Goal: Book appointment/travel/reservation

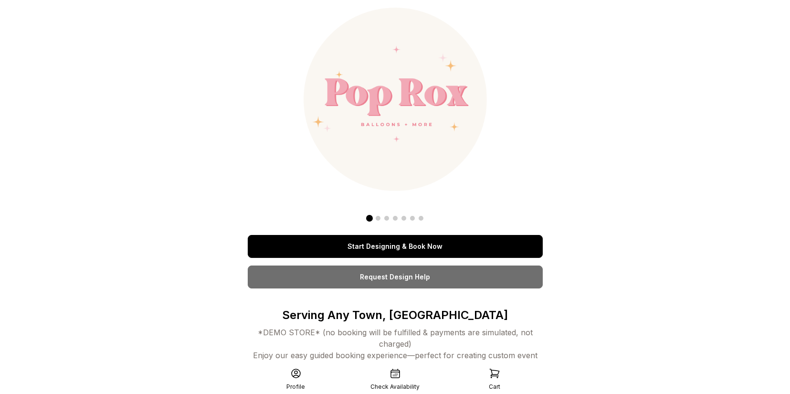
click at [406, 251] on link "Start Designing & Book Now" at bounding box center [395, 246] width 295 height 23
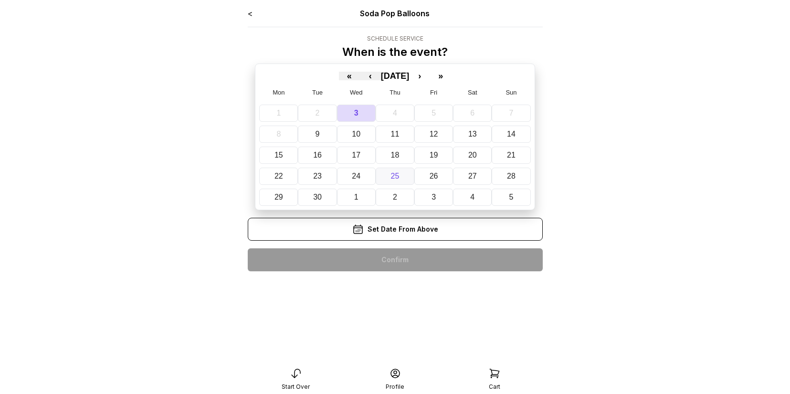
click at [399, 172] on abbr "25" at bounding box center [395, 176] width 9 height 8
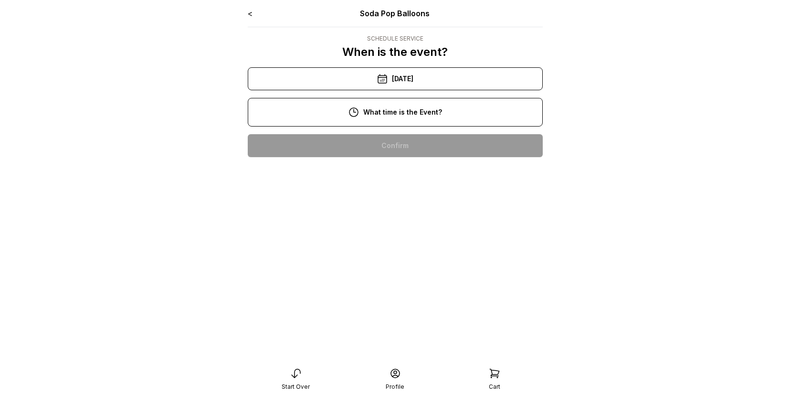
click at [383, 178] on div "11:00 am" at bounding box center [395, 176] width 280 height 23
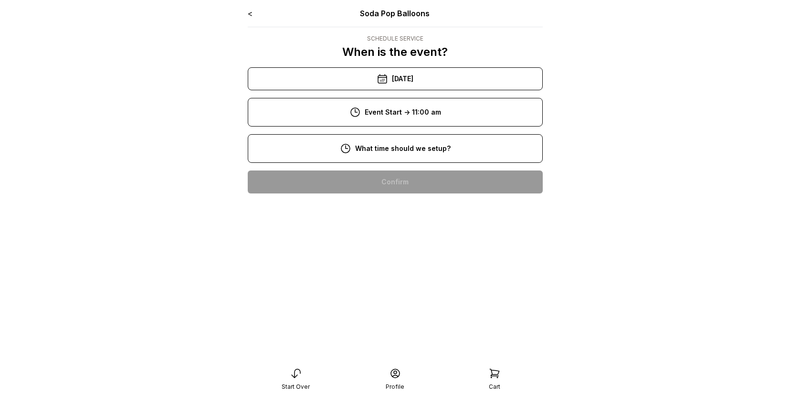
click at [382, 178] on div "8:00 am" at bounding box center [395, 181] width 280 height 23
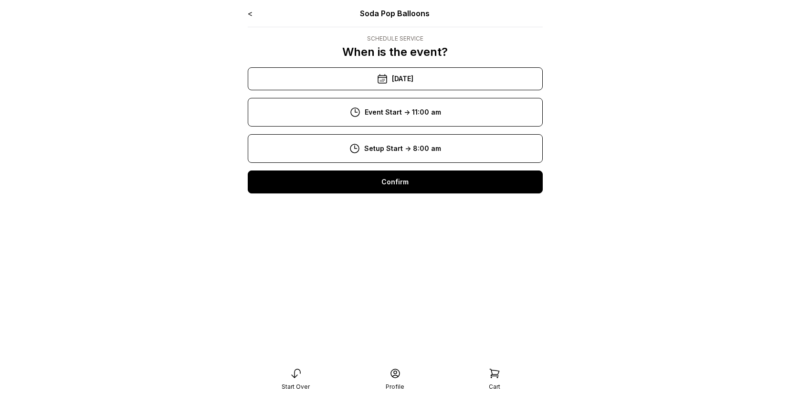
click at [382, 180] on div "Confirm" at bounding box center [395, 181] width 295 height 23
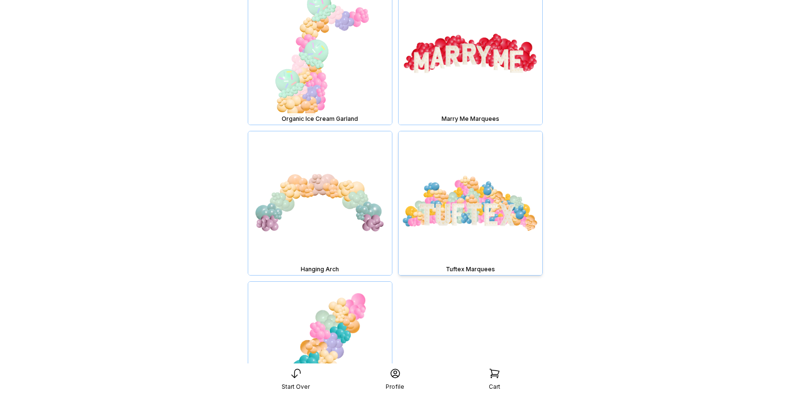
scroll to position [7687, 0]
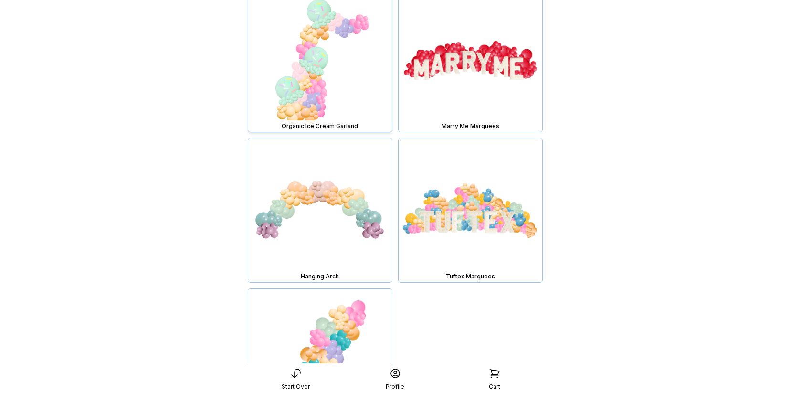
click at [308, 46] on img at bounding box center [320, 60] width 144 height 144
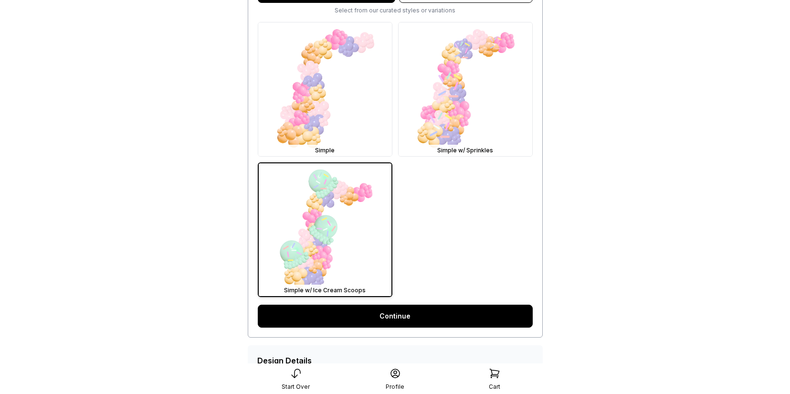
scroll to position [340, 0]
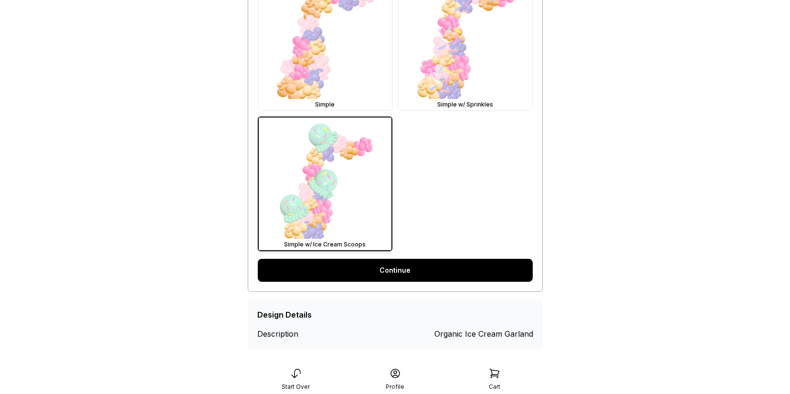
click at [399, 272] on link "Continue" at bounding box center [395, 270] width 275 height 23
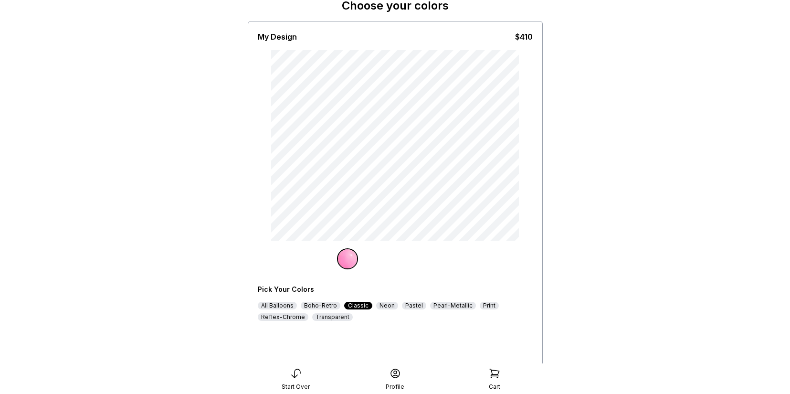
scroll to position [48, 0]
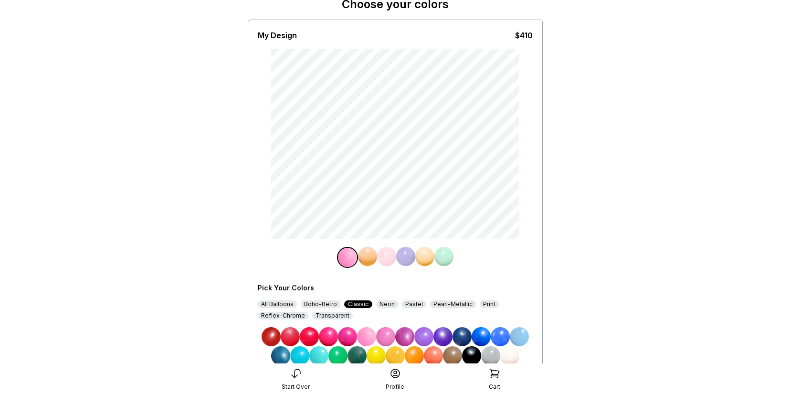
click at [445, 254] on img at bounding box center [443, 256] width 19 height 19
click at [384, 257] on img at bounding box center [384, 257] width 19 height 19
click at [407, 257] on img at bounding box center [404, 256] width 19 height 19
click at [378, 259] on img at bounding box center [384, 256] width 19 height 19
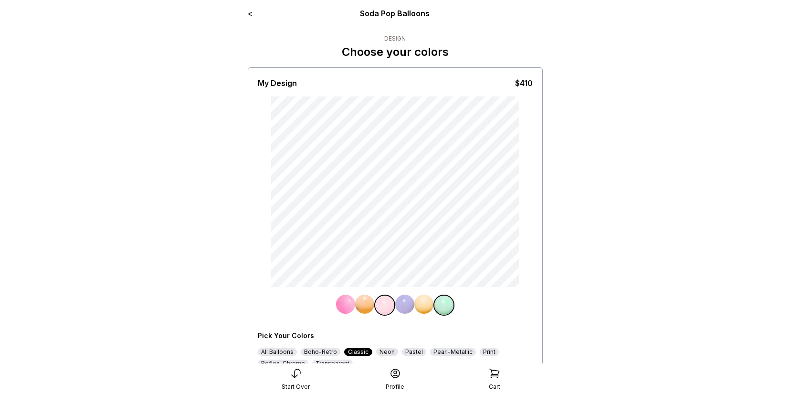
click at [251, 15] on link "<" at bounding box center [250, 14] width 5 height 10
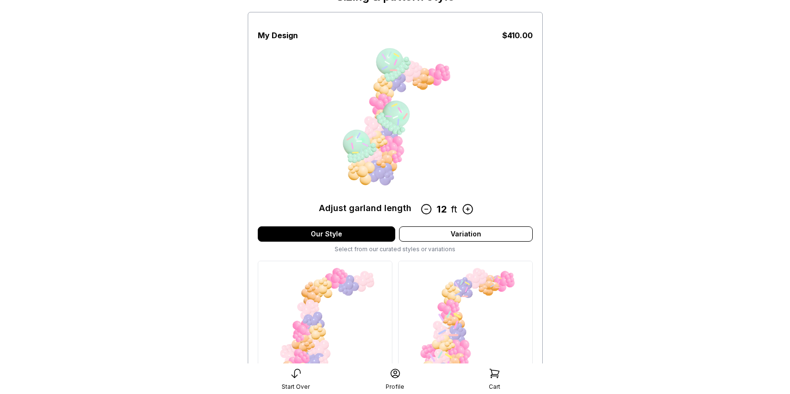
scroll to position [55, 0]
click at [463, 291] on img at bounding box center [466, 329] width 134 height 134
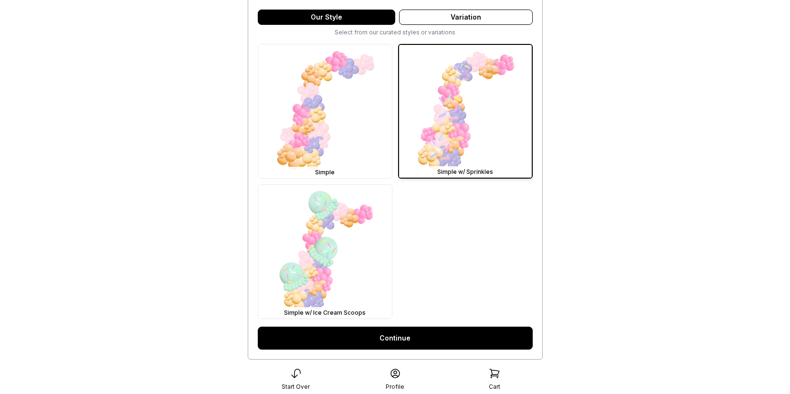
scroll to position [341, 0]
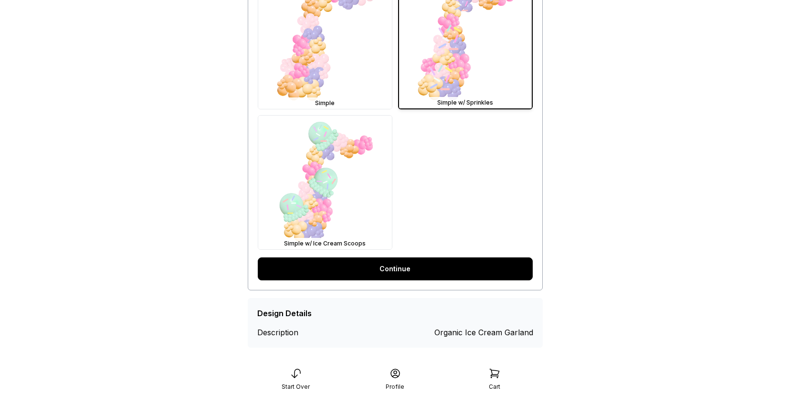
click at [435, 260] on link "Continue" at bounding box center [395, 268] width 275 height 23
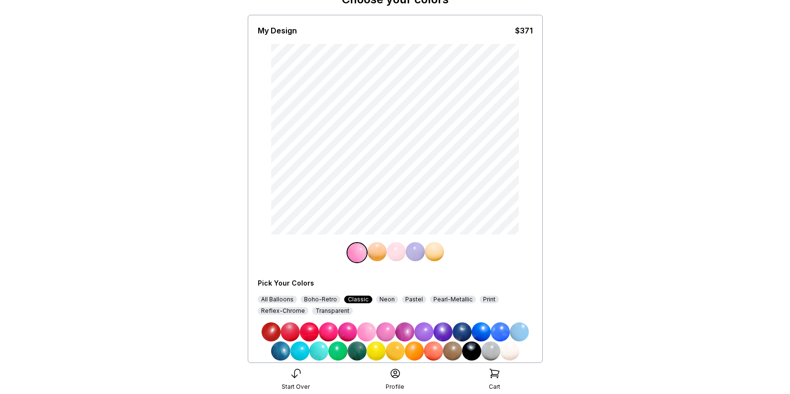
scroll to position [54, 0]
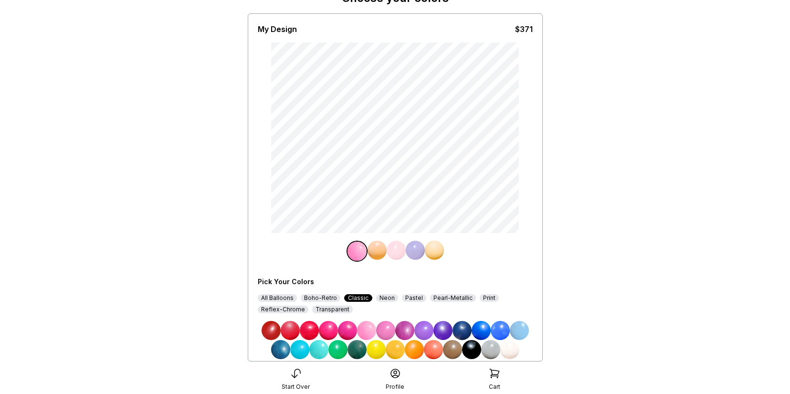
click at [391, 250] on img at bounding box center [396, 250] width 19 height 19
click at [426, 326] on img at bounding box center [423, 330] width 19 height 19
click at [370, 250] on img at bounding box center [375, 250] width 19 height 19
click at [365, 327] on img at bounding box center [366, 330] width 19 height 19
click at [357, 249] on img at bounding box center [356, 250] width 19 height 19
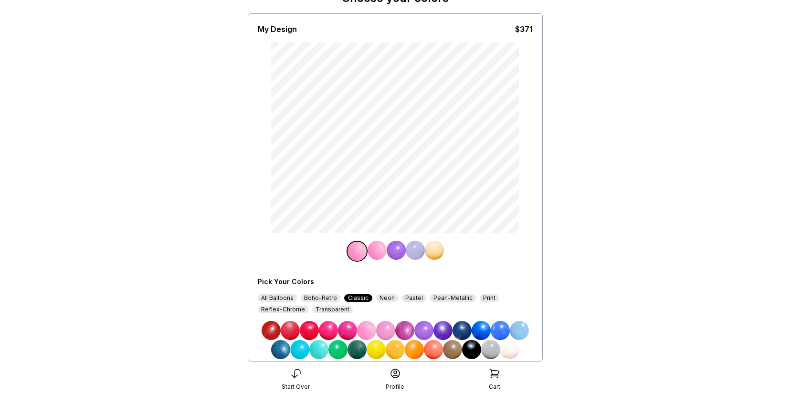
click at [391, 336] on img at bounding box center [385, 330] width 19 height 19
click at [435, 243] on img at bounding box center [434, 250] width 19 height 19
click at [494, 322] on img at bounding box center [500, 330] width 19 height 19
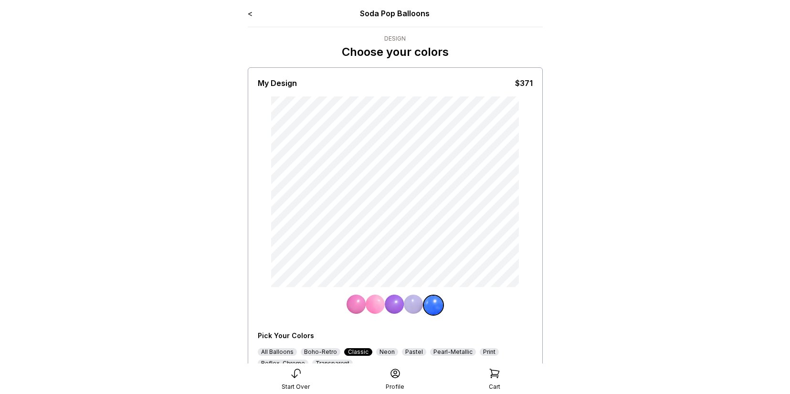
click at [248, 9] on link "<" at bounding box center [250, 14] width 5 height 10
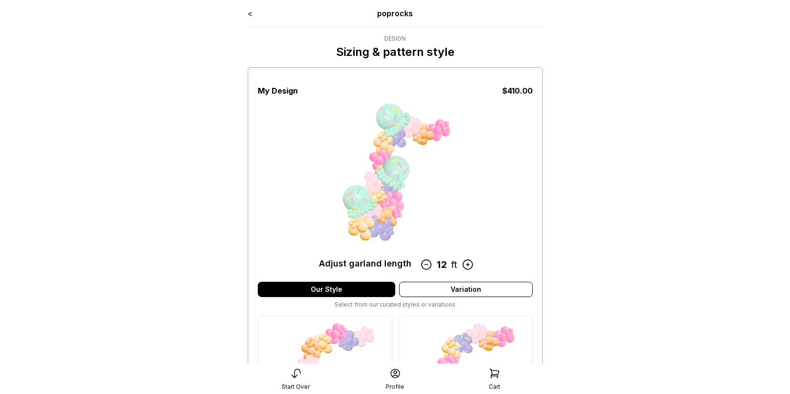
click at [251, 13] on link "<" at bounding box center [250, 14] width 5 height 10
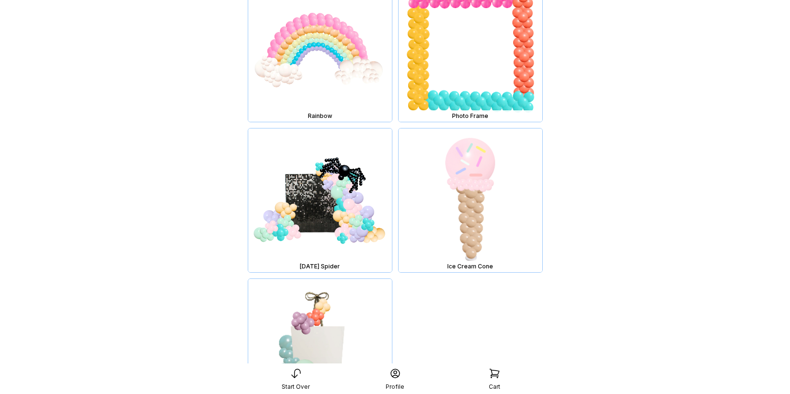
scroll to position [10668, 0]
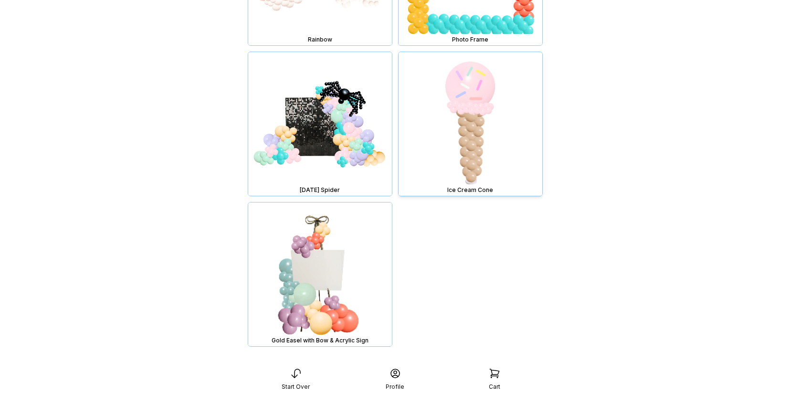
click at [468, 97] on img at bounding box center [471, 124] width 144 height 144
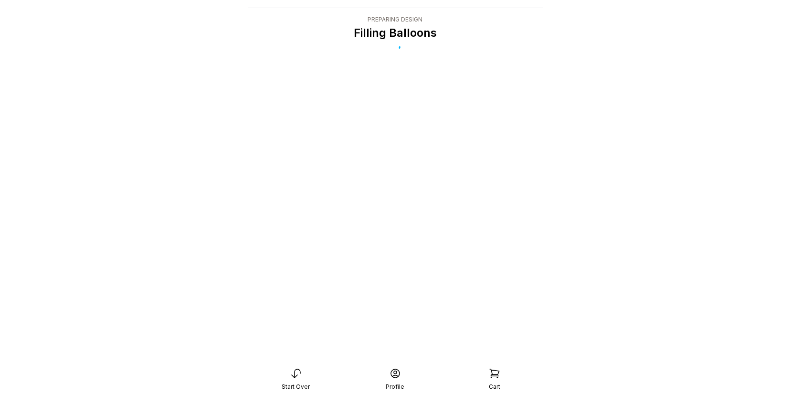
scroll to position [19, 0]
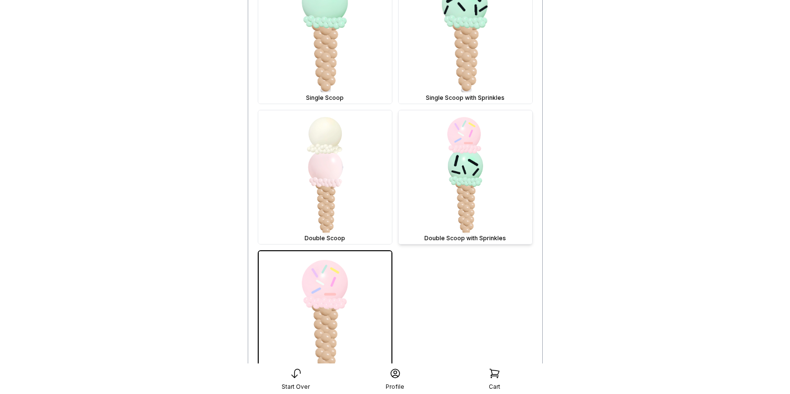
scroll to position [328, 0]
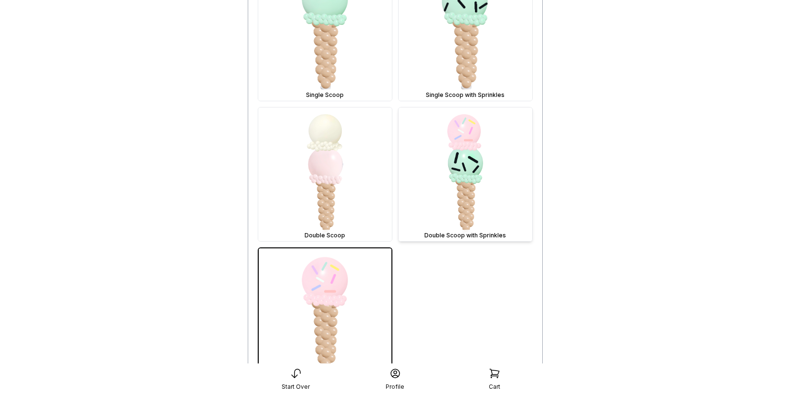
click at [463, 161] on img at bounding box center [466, 174] width 134 height 134
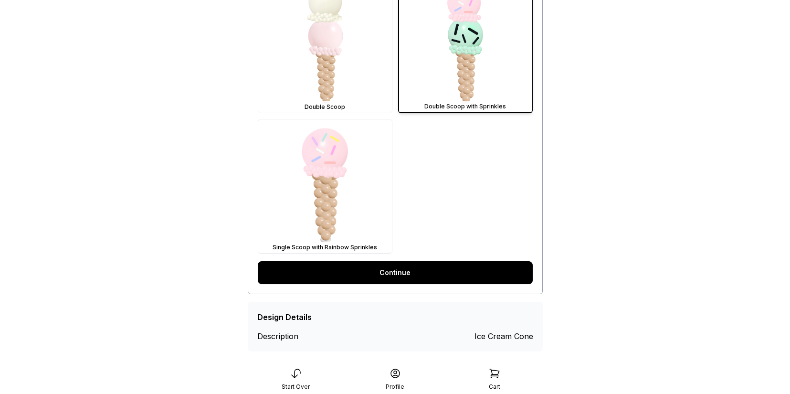
scroll to position [469, 0]
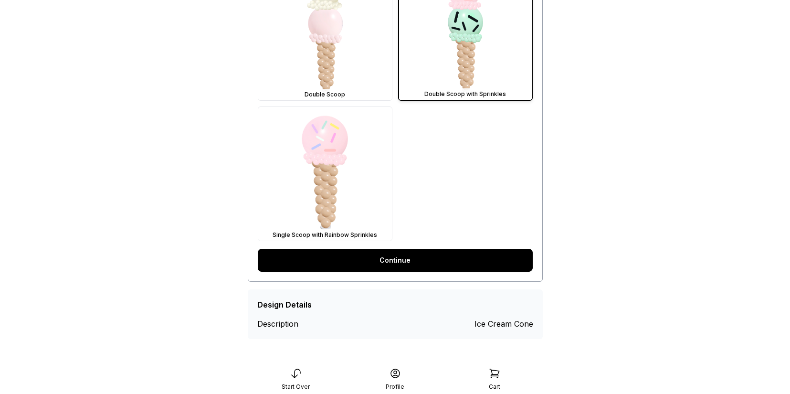
click at [429, 258] on link "Continue" at bounding box center [395, 260] width 275 height 23
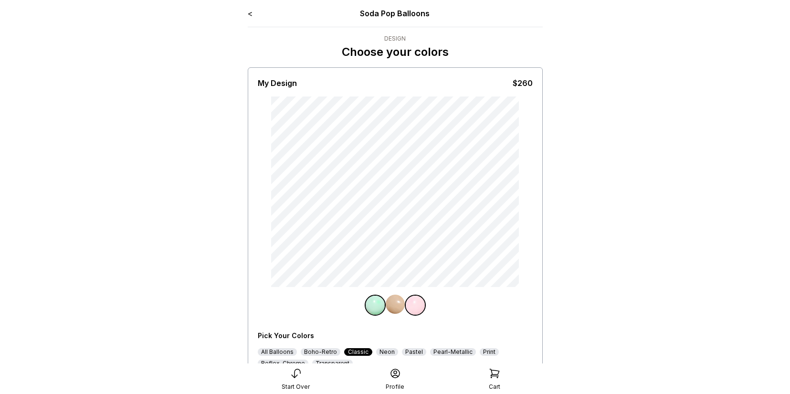
click at [412, 305] on img at bounding box center [415, 304] width 19 height 19
click at [395, 305] on img at bounding box center [395, 303] width 19 height 19
click at [376, 303] on img at bounding box center [375, 303] width 19 height 19
